Goal: Check status: Check status

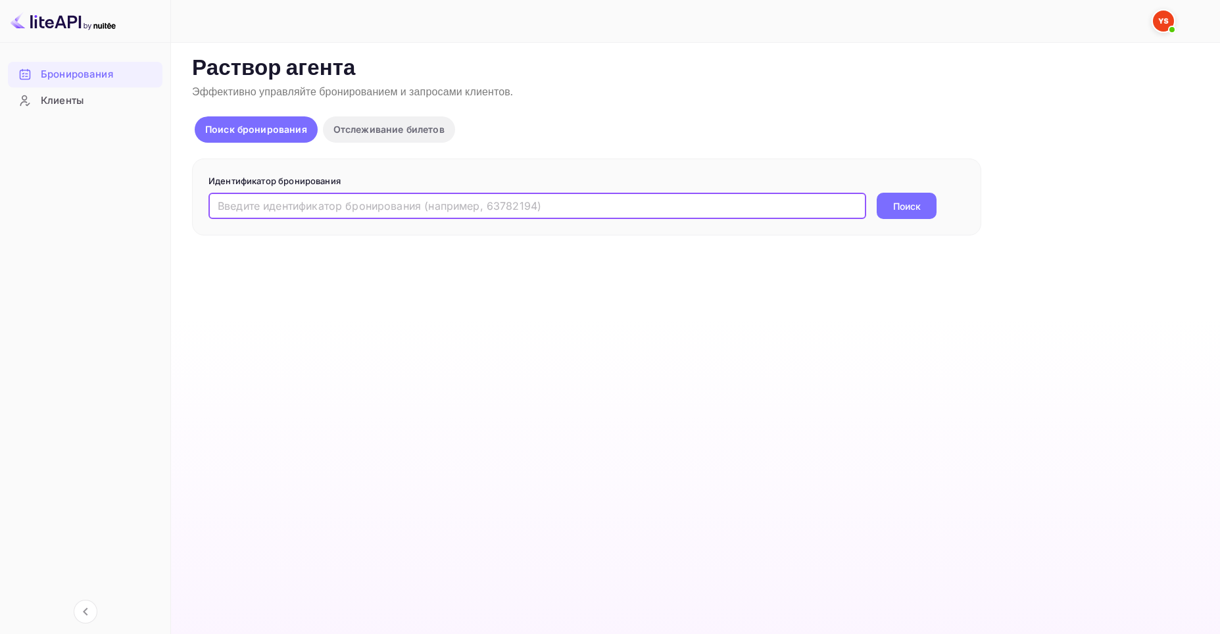
paste input "9805650"
type input "9805650"
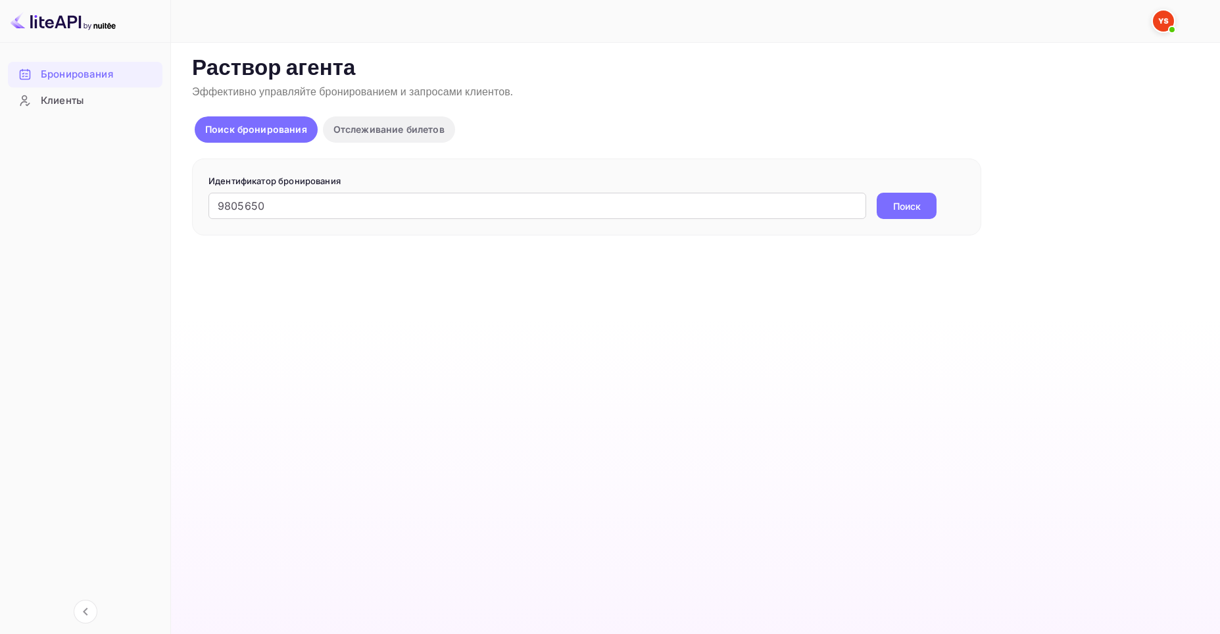
click at [918, 209] on ya-tr-span "Поиск" at bounding box center [907, 206] width 28 height 14
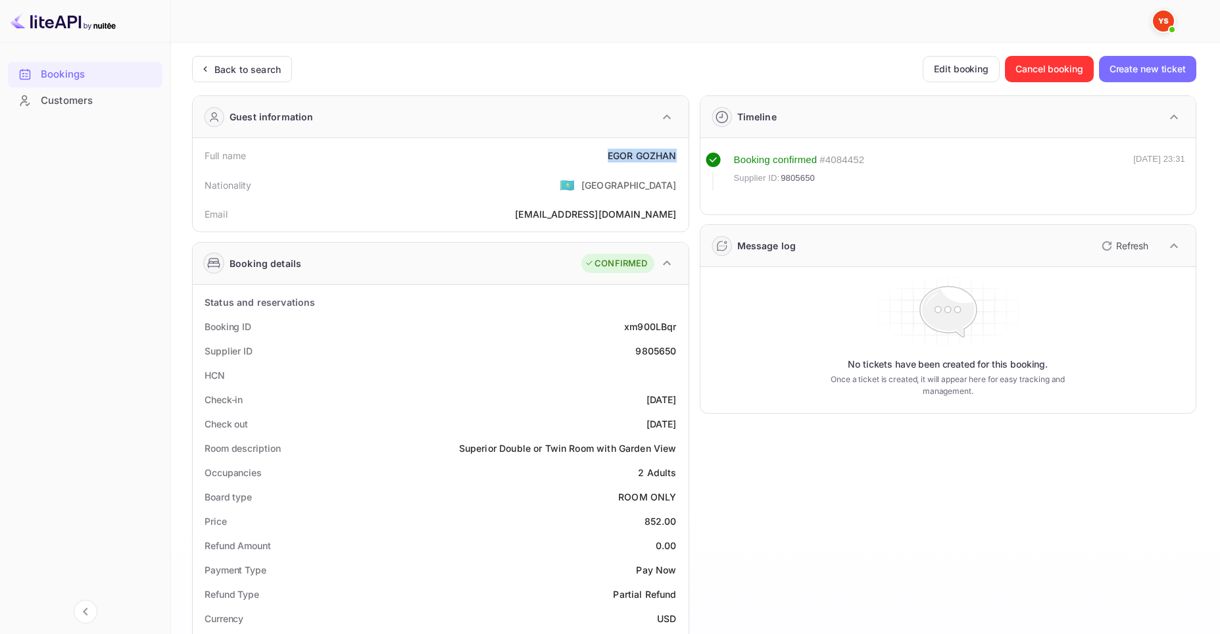
drag, startPoint x: 607, startPoint y: 156, endPoint x: 679, endPoint y: 156, distance: 72.3
click at [679, 156] on div "Full name [PERSON_NAME]" at bounding box center [440, 155] width 485 height 24
copy div "EGOR GOZHAN"
drag, startPoint x: 644, startPoint y: 520, endPoint x: 673, endPoint y: 521, distance: 29.6
click at [673, 521] on div "852.00" at bounding box center [660, 521] width 32 height 14
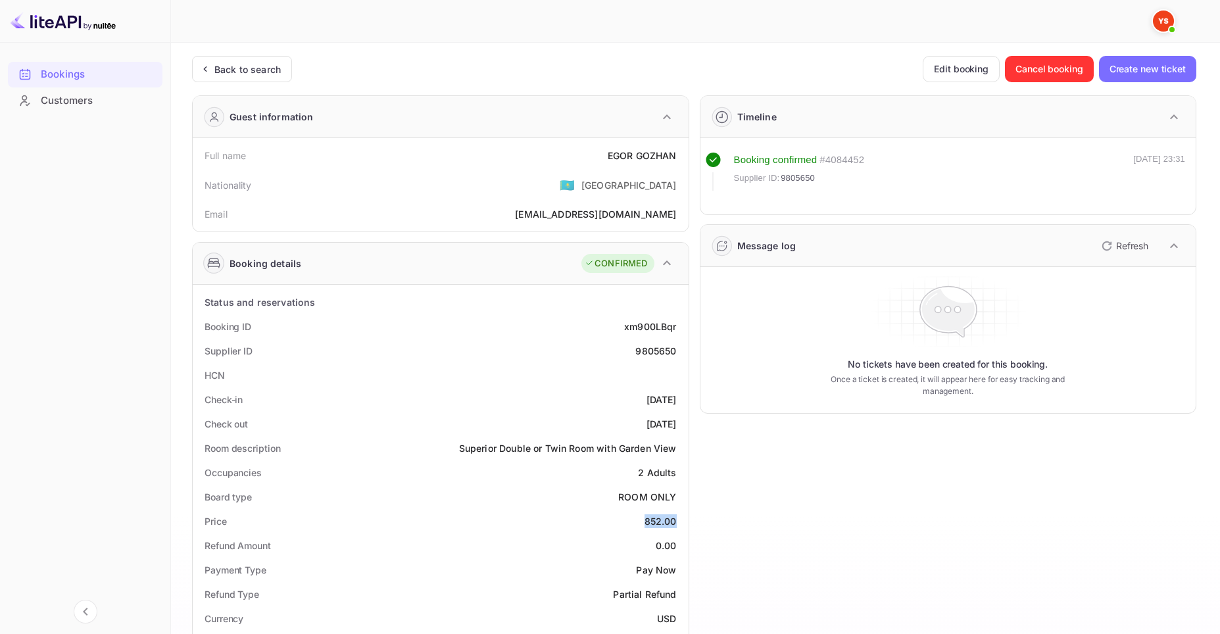
copy div "852.00"
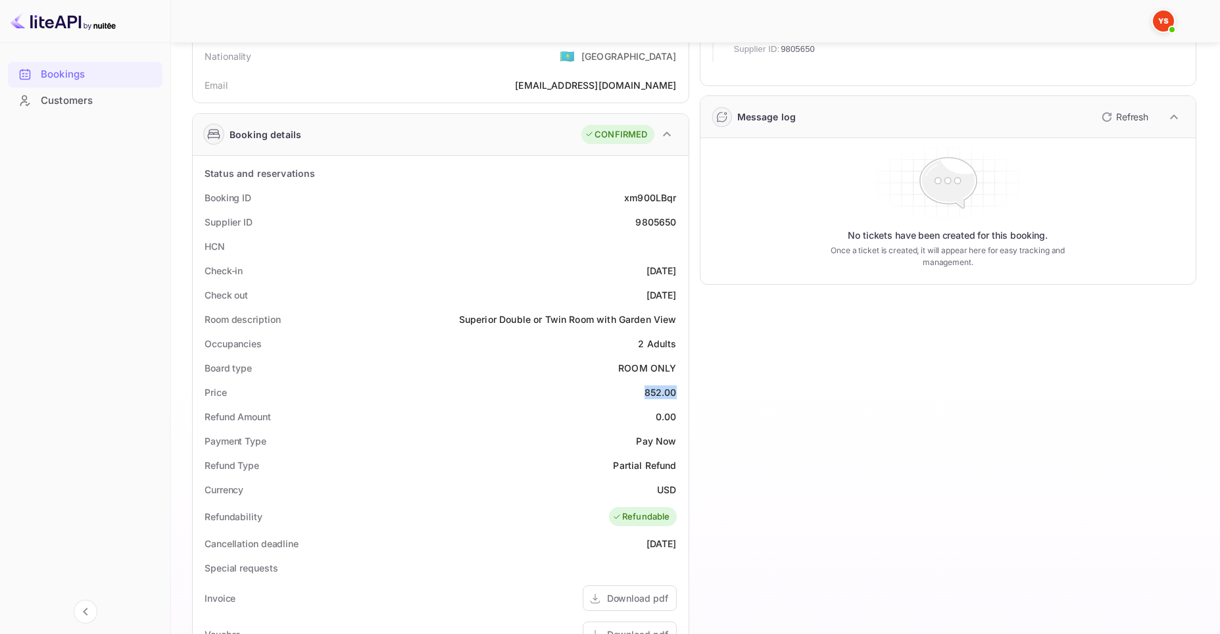
scroll to position [132, 0]
drag, startPoint x: 656, startPoint y: 489, endPoint x: 678, endPoint y: 489, distance: 22.4
click at [678, 489] on div "Currency USD" at bounding box center [440, 487] width 485 height 24
copy ya-tr-span "USD"
